Goal: Communication & Community: Participate in discussion

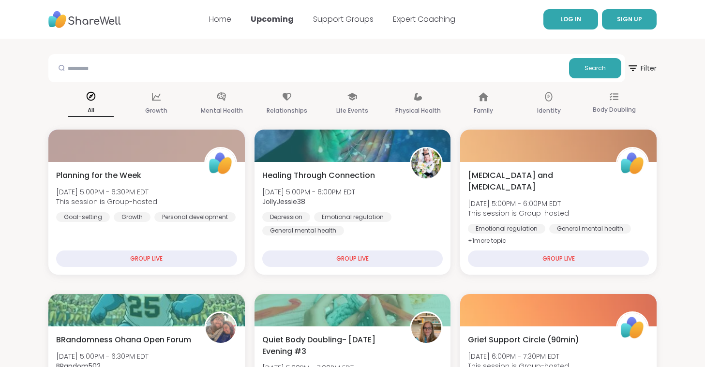
click at [559, 20] on link "LOG IN" at bounding box center [570, 19] width 55 height 20
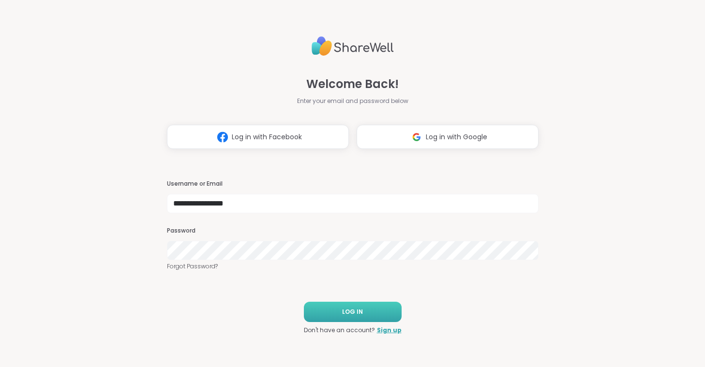
click at [359, 313] on span "LOG IN" at bounding box center [352, 312] width 21 height 9
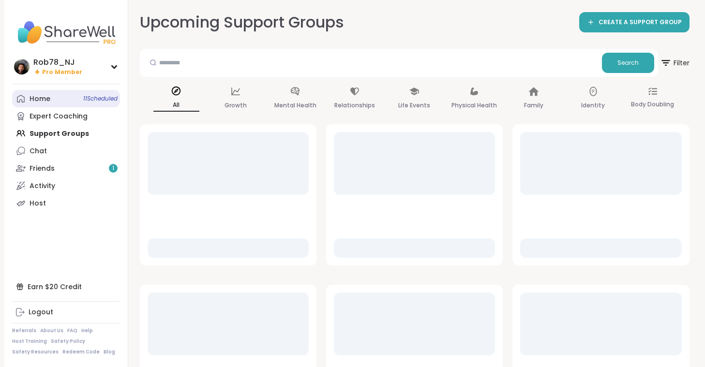
click at [83, 103] on span "11 Scheduled" at bounding box center [100, 99] width 34 height 8
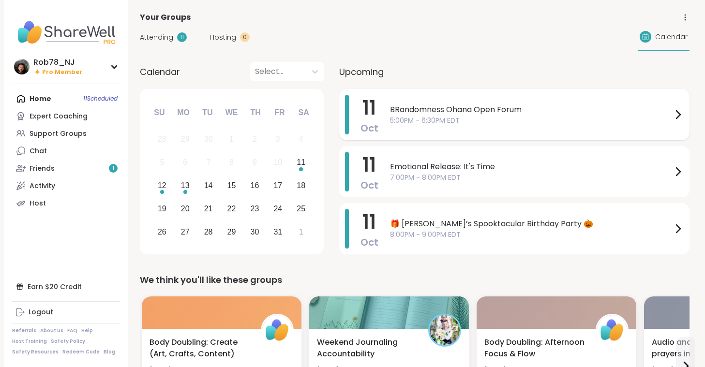
click at [398, 119] on span "5:00PM - 6:30PM EDT" at bounding box center [531, 121] width 282 height 10
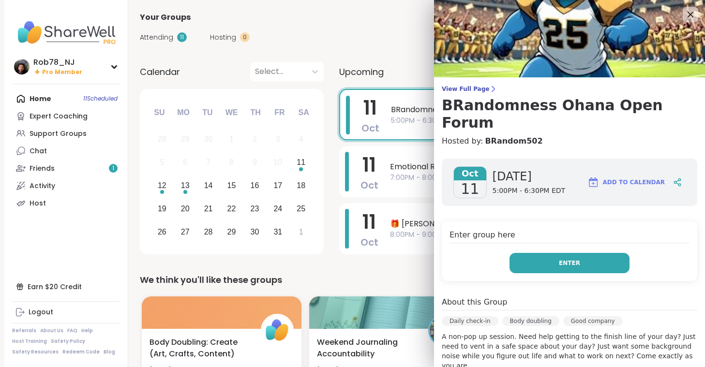
click at [564, 259] on span "Enter" at bounding box center [569, 263] width 21 height 9
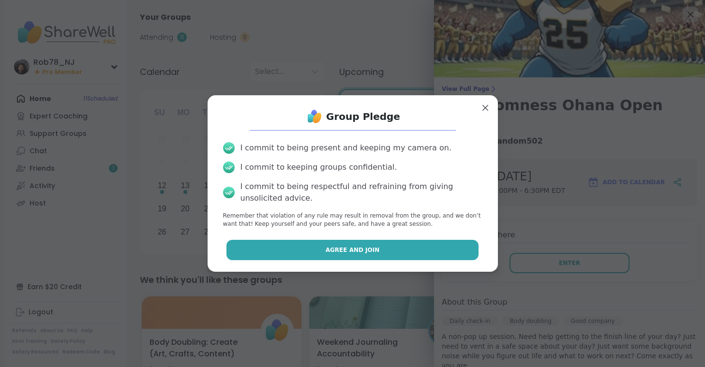
click at [354, 251] on span "Agree and Join" at bounding box center [352, 250] width 54 height 9
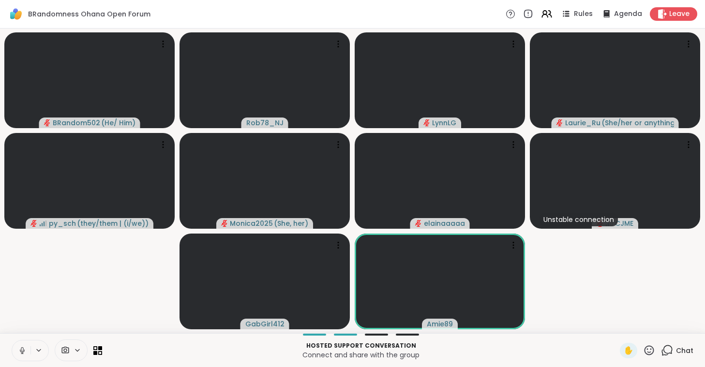
click at [25, 348] on icon at bounding box center [22, 350] width 9 height 9
click at [68, 350] on icon at bounding box center [65, 350] width 7 height 7
click at [75, 318] on div "ManyCam Virtual Webcam" at bounding box center [88, 316] width 103 height 12
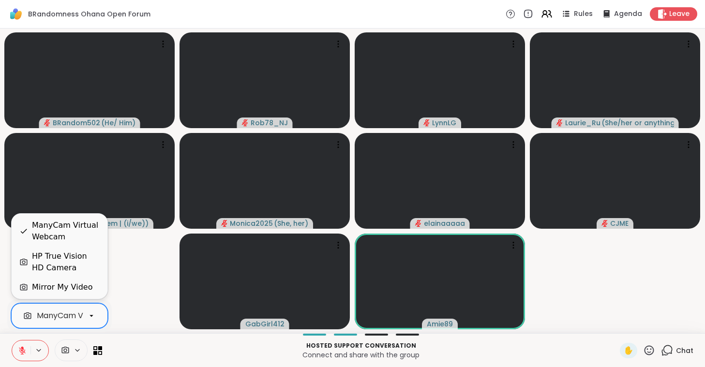
scroll to position [0, 43]
click at [75, 259] on div "HP True Vision HD Camera" at bounding box center [66, 262] width 68 height 23
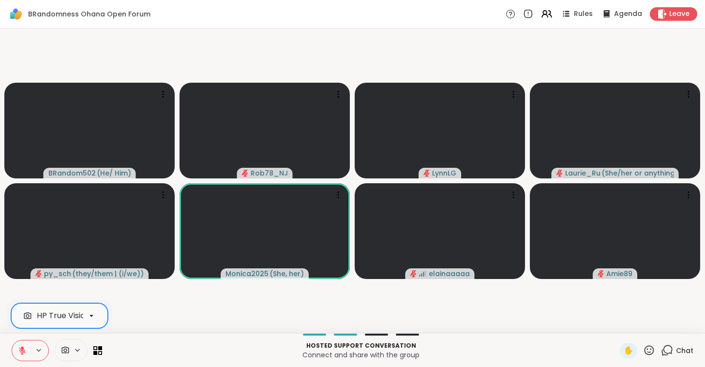
click at [17, 356] on button at bounding box center [21, 350] width 18 height 20
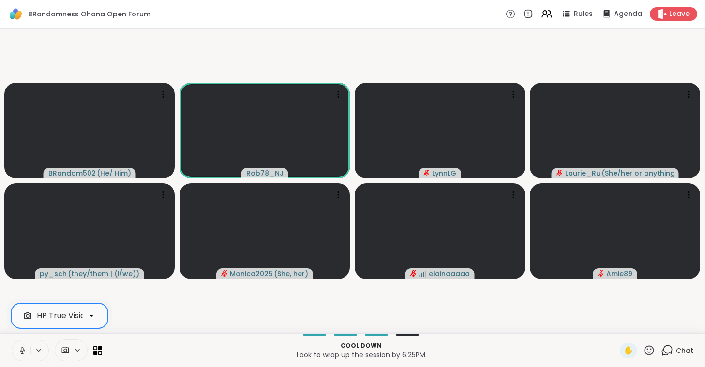
click at [21, 349] on icon at bounding box center [22, 350] width 9 height 9
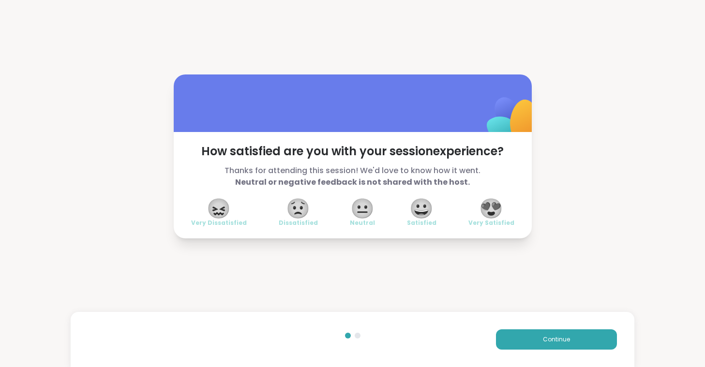
click at [484, 206] on span "😍" at bounding box center [491, 208] width 24 height 17
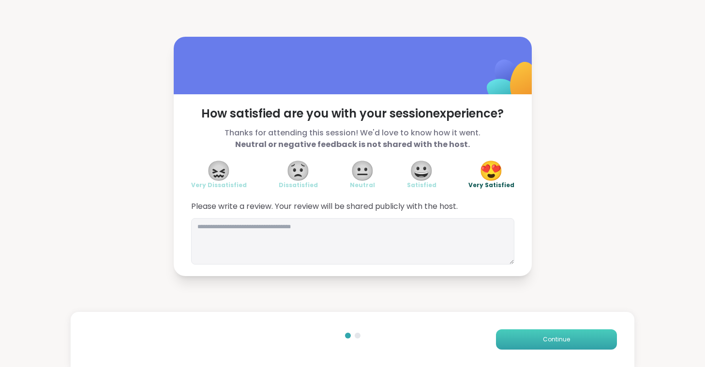
click at [579, 335] on button "Continue" at bounding box center [556, 339] width 121 height 20
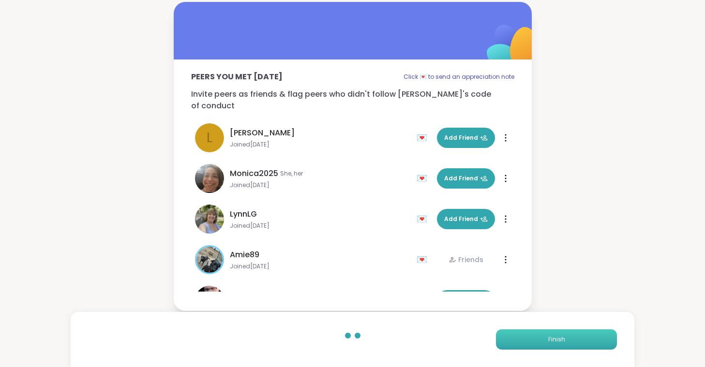
click at [579, 335] on button "Finish" at bounding box center [556, 339] width 121 height 20
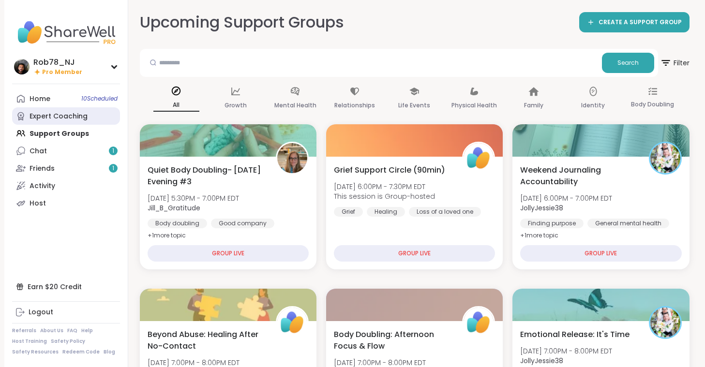
click at [54, 116] on div "Expert Coaching" at bounding box center [58, 117] width 58 height 10
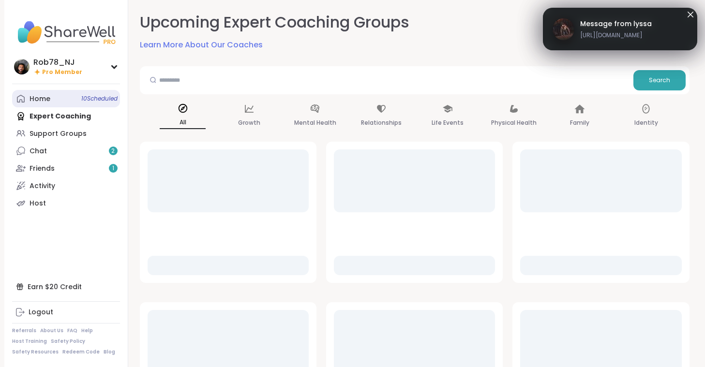
click at [53, 102] on link "Home 10 Scheduled" at bounding box center [66, 98] width 108 height 17
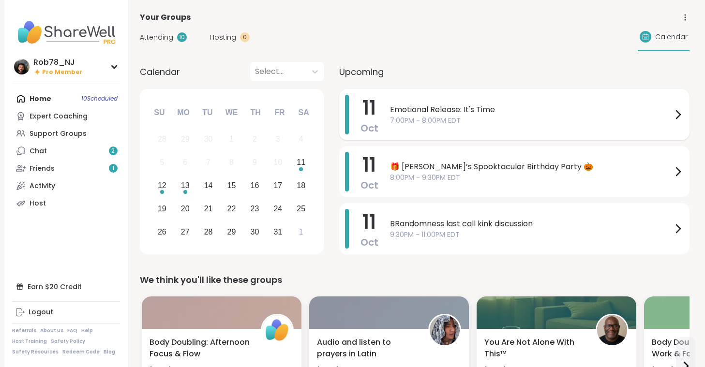
click at [411, 121] on span "7:00PM - 8:00PM EDT" at bounding box center [531, 121] width 282 height 10
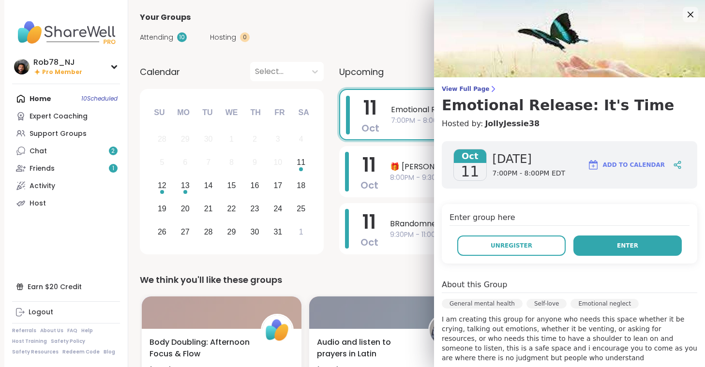
click at [622, 242] on span "Enter" at bounding box center [627, 245] width 21 height 9
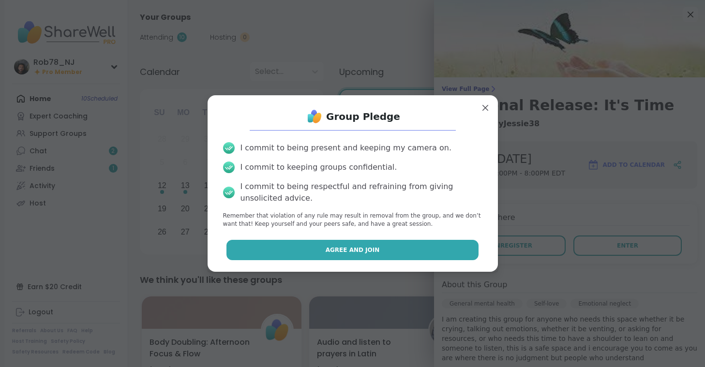
click at [387, 256] on button "Agree and Join" at bounding box center [352, 250] width 252 height 20
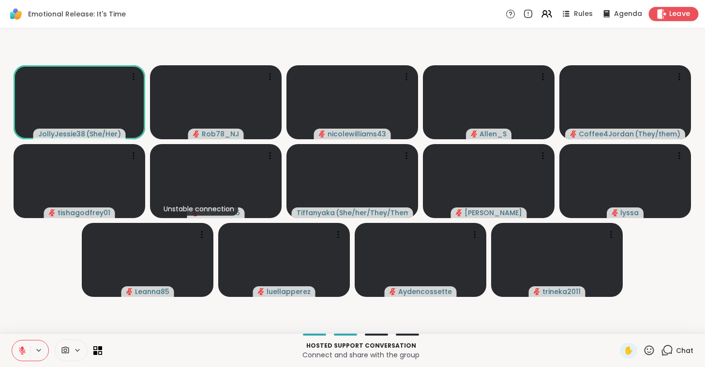
click at [677, 11] on span "Leave" at bounding box center [679, 14] width 21 height 10
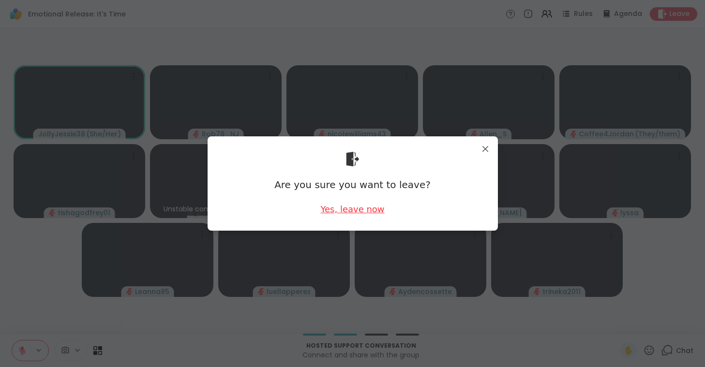
click at [352, 208] on div "Yes, leave now" at bounding box center [352, 209] width 64 height 12
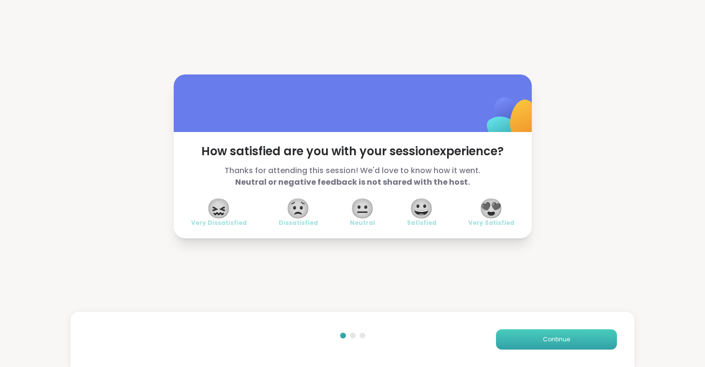
click at [538, 339] on button "Continue" at bounding box center [556, 339] width 121 height 20
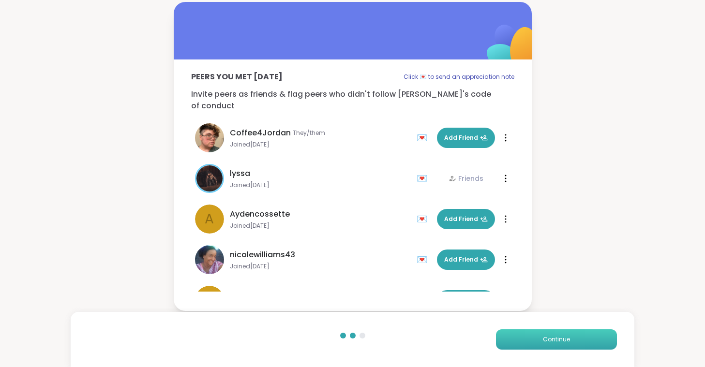
click at [538, 339] on button "Continue" at bounding box center [556, 339] width 121 height 20
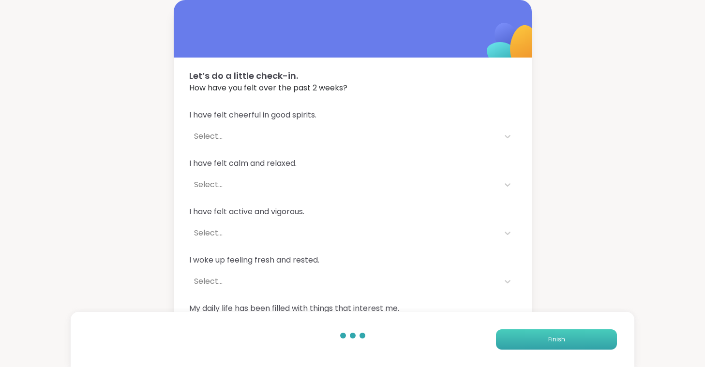
click at [538, 339] on button "Finish" at bounding box center [556, 339] width 121 height 20
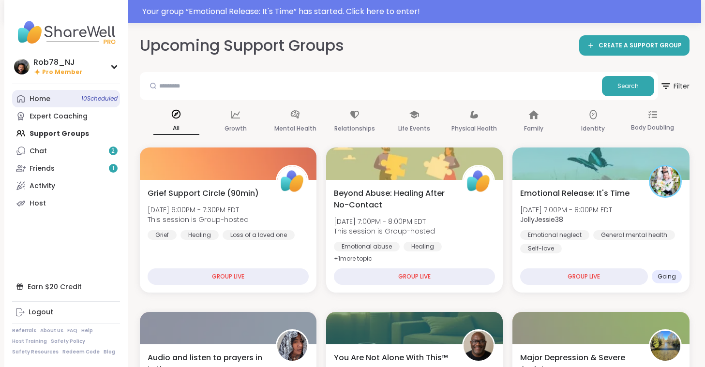
click at [66, 103] on link "Home 10 Scheduled" at bounding box center [66, 98] width 108 height 17
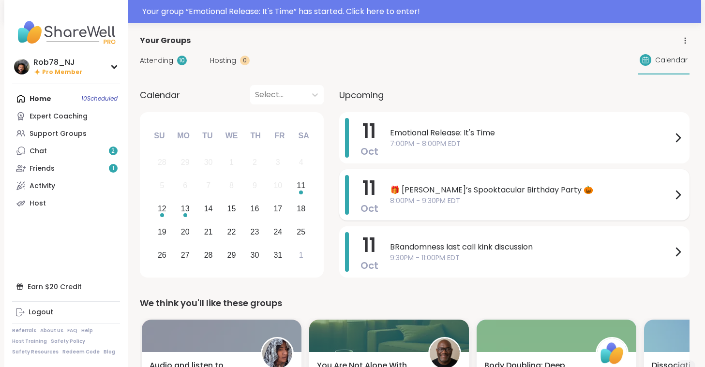
click at [420, 189] on span "🎁 [PERSON_NAME]’s Spooktacular Birthday Party 🎃" at bounding box center [531, 190] width 282 height 12
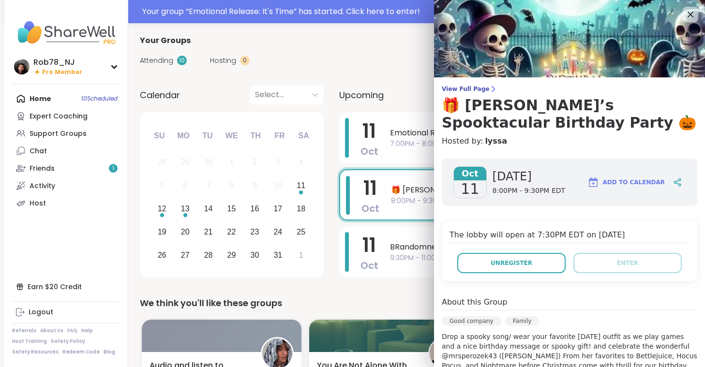
click at [393, 45] on div "Your Groups" at bounding box center [414, 41] width 549 height 12
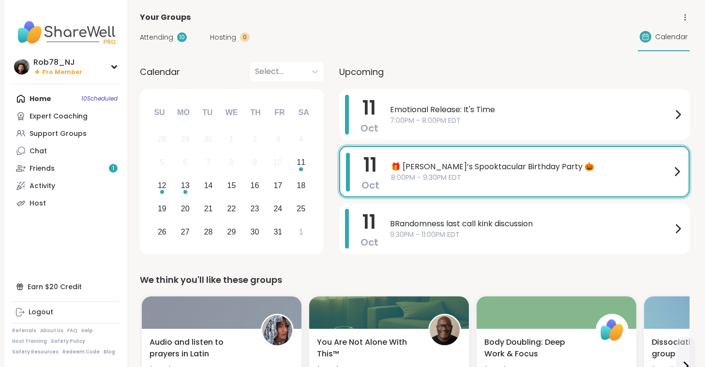
click at [459, 192] on div "[DATE] 🎁 [PERSON_NAME]’s Spooktacular Birthday Party 🎃 8:00PM - 9:30PM EDT" at bounding box center [514, 171] width 350 height 51
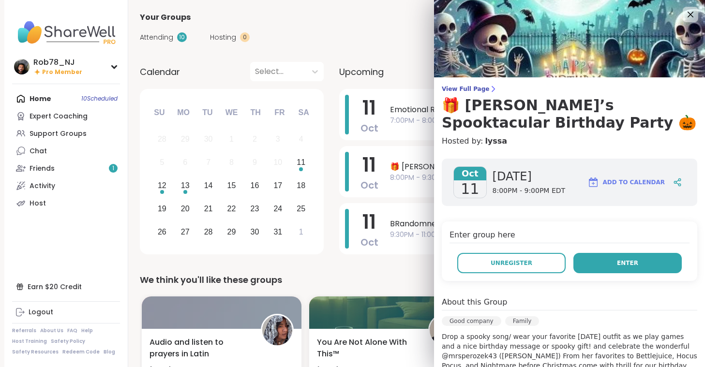
click at [603, 262] on button "Enter" at bounding box center [627, 263] width 108 height 20
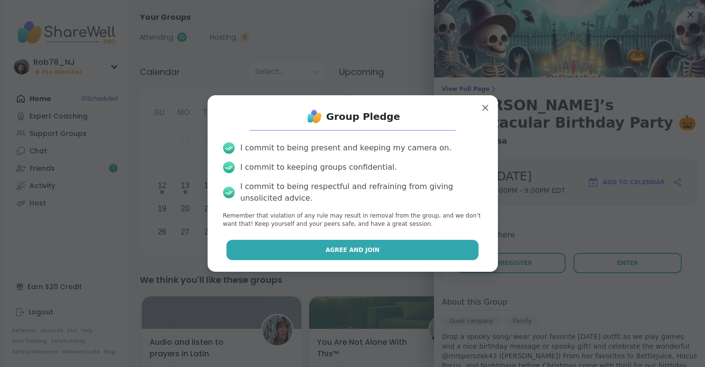
click at [392, 254] on button "Agree and Join" at bounding box center [352, 250] width 252 height 20
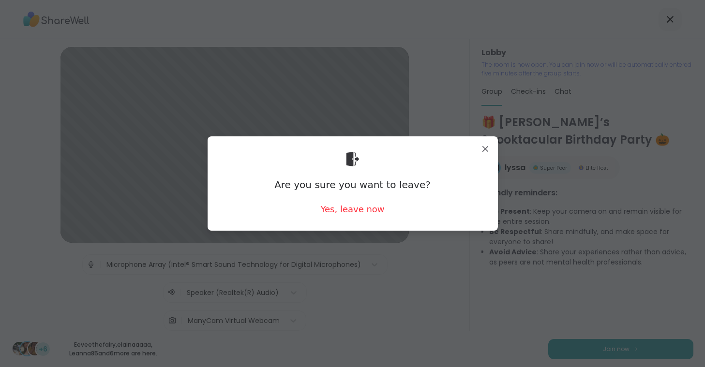
click at [365, 213] on div "Yes, leave now" at bounding box center [352, 209] width 64 height 12
